Goal: Go to known website: Access a specific website the user already knows

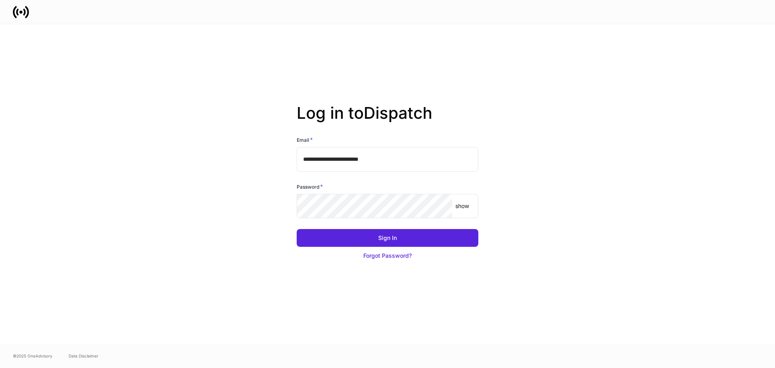
click at [422, 159] on input "**********" at bounding box center [388, 159] width 182 height 24
type input "**********"
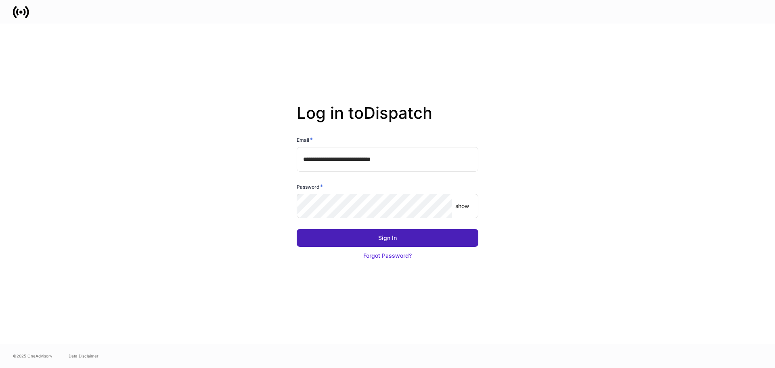
click at [399, 235] on button "Sign In" at bounding box center [388, 238] width 182 height 18
